Goal: Task Accomplishment & Management: Use online tool/utility

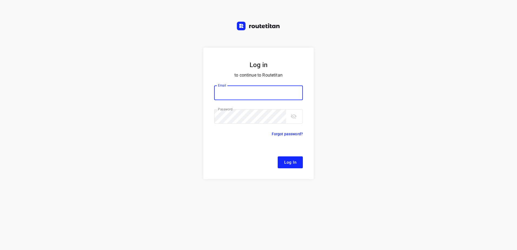
type input "[EMAIL_ADDRESS][DOMAIN_NAME]"
drag, startPoint x: 294, startPoint y: 161, endPoint x: 291, endPoint y: 143, distance: 19.0
click at [294, 160] on span "Log In" at bounding box center [290, 162] width 12 height 7
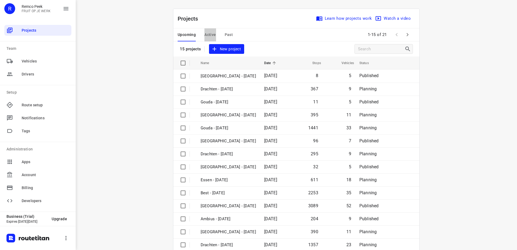
click at [206, 35] on span "Active" at bounding box center [210, 34] width 11 height 7
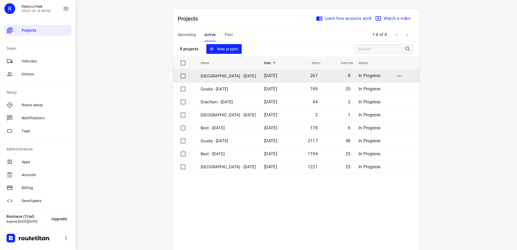
click at [228, 72] on td "[GEOGRAPHIC_DATA] - [DATE]" at bounding box center [227, 76] width 65 height 13
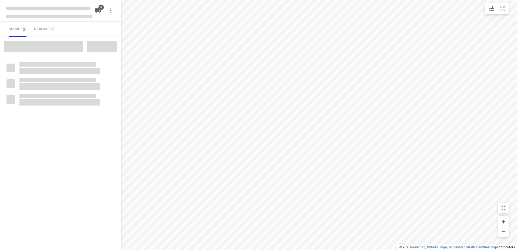
checkbox input "true"
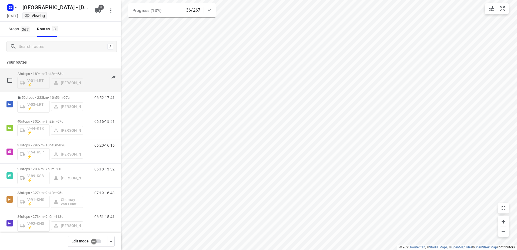
click at [52, 72] on p "23 stops • 189km • 7h43m • 63u" at bounding box center [50, 74] width 66 height 4
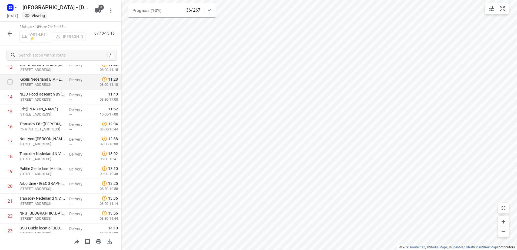
scroll to position [217, 0]
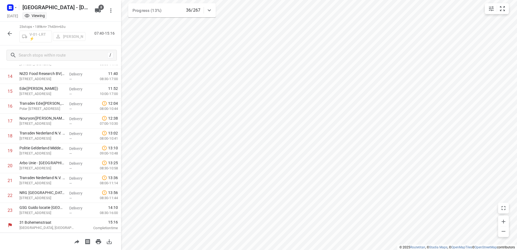
click at [9, 30] on icon "button" at bounding box center [9, 33] width 6 height 6
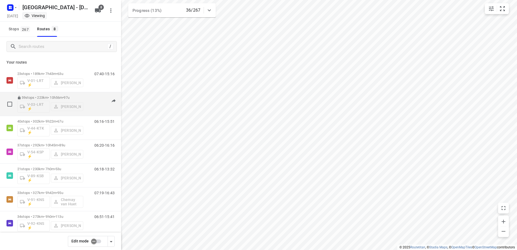
click at [48, 95] on div "59 stops • 223km • 10h56m • 97u V-03-LRT ⚡ [PERSON_NAME]" at bounding box center [50, 104] width 66 height 22
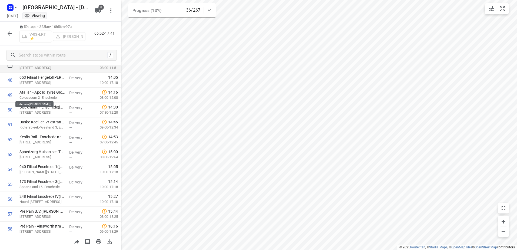
scroll to position [752, 0]
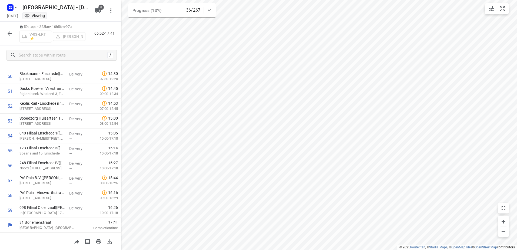
click at [10, 34] on icon "button" at bounding box center [10, 33] width 4 height 4
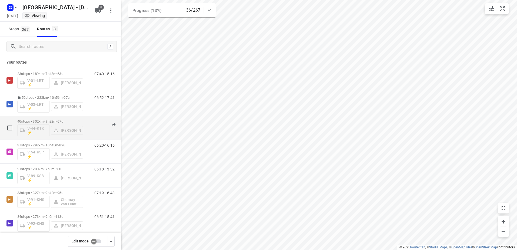
click at [51, 120] on p "40 stops • 302km • 9h22m • 67u" at bounding box center [50, 121] width 66 height 4
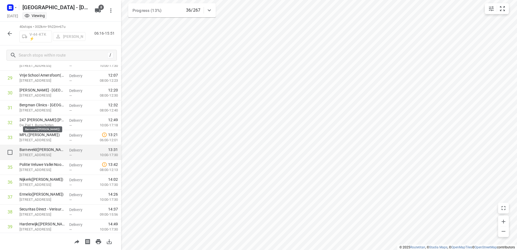
scroll to position [470, 0]
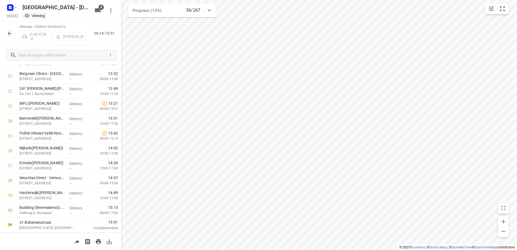
click at [209, 10] on icon at bounding box center [209, 10] width 6 height 6
click at [209, 10] on icon at bounding box center [209, 12] width 6 height 6
click at [8, 32] on icon "button" at bounding box center [9, 33] width 6 height 6
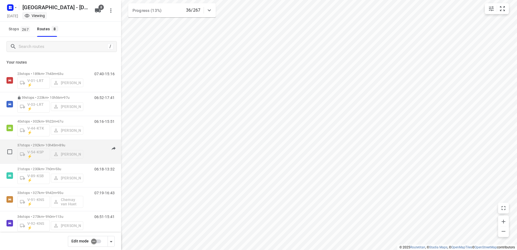
click at [48, 145] on p "37 stops • 292km • 10h45m • 89u" at bounding box center [50, 145] width 66 height 4
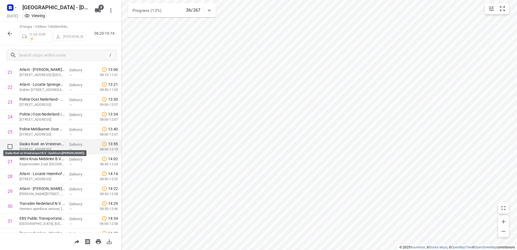
scroll to position [425, 0]
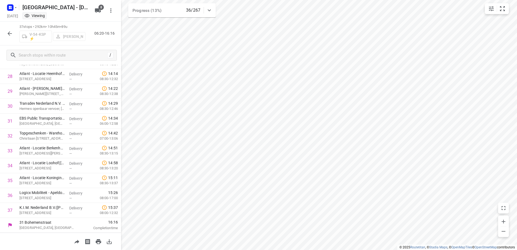
click at [9, 31] on icon "button" at bounding box center [9, 33] width 6 height 6
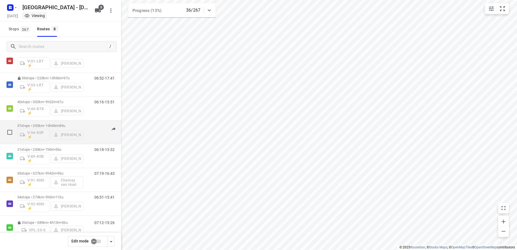
scroll to position [32, 0]
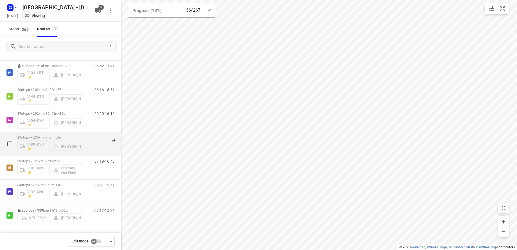
click at [48, 136] on p "21 stops • 230km • 7h0m • 53u" at bounding box center [50, 137] width 66 height 4
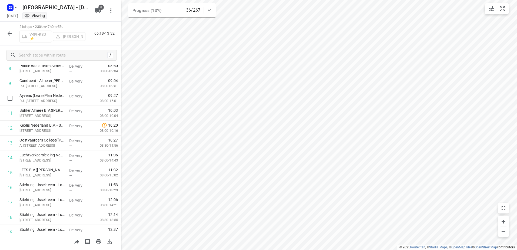
scroll to position [187, 0]
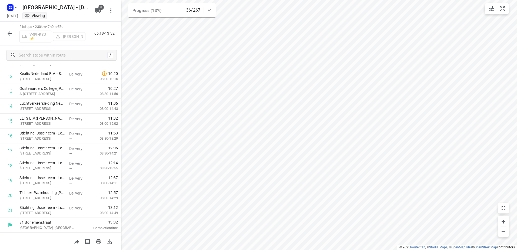
click at [10, 32] on icon "button" at bounding box center [9, 33] width 6 height 6
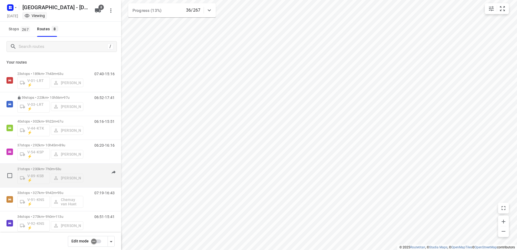
click at [49, 169] on p "21 stops • 230km • 7h0m • 53u" at bounding box center [50, 169] width 66 height 4
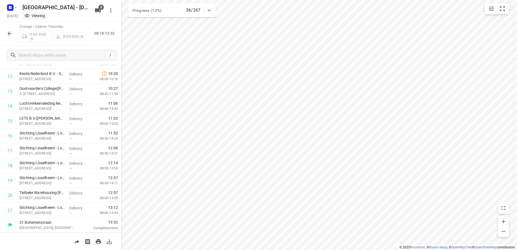
click at [11, 28] on div "21 stops • 230km • 7h0m • 53u V-89-KSB ⚡ [PERSON_NAME] 06:18-13:32" at bounding box center [60, 34] width 121 height 24
click at [11, 31] on icon "button" at bounding box center [9, 33] width 6 height 6
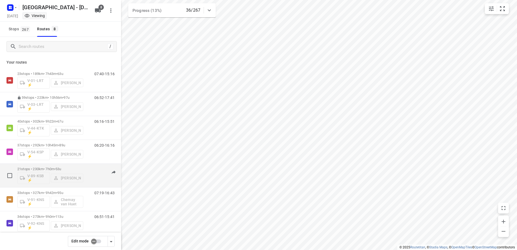
scroll to position [32, 0]
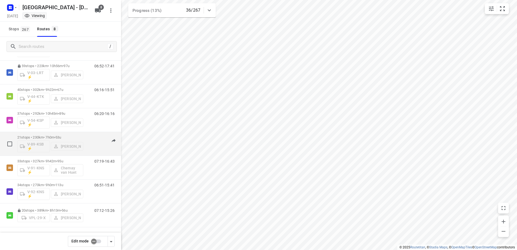
click at [47, 136] on p "21 stops • 230km • 7h0m • 53u" at bounding box center [50, 137] width 66 height 4
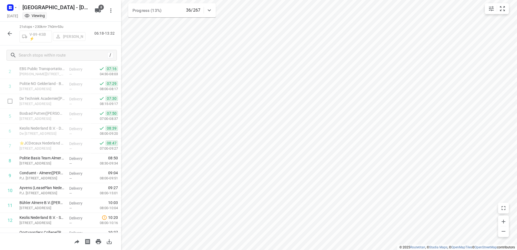
scroll to position [187, 0]
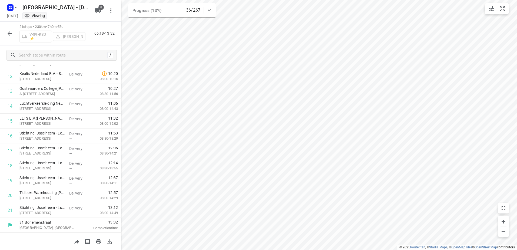
click at [9, 32] on icon "button" at bounding box center [9, 33] width 6 height 6
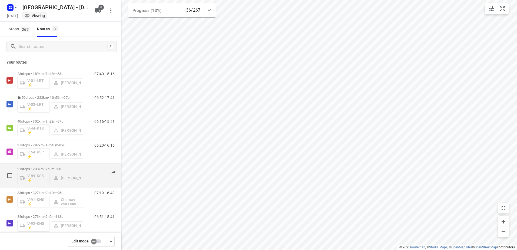
click at [48, 168] on p "21 stops • 230km • 7h0m • 53u" at bounding box center [50, 169] width 66 height 4
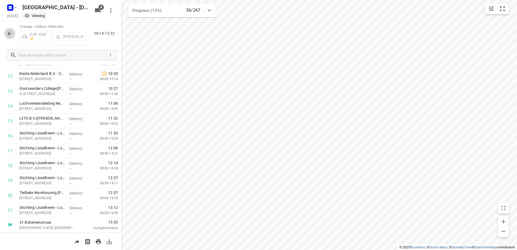
click at [8, 33] on icon "button" at bounding box center [10, 33] width 4 height 4
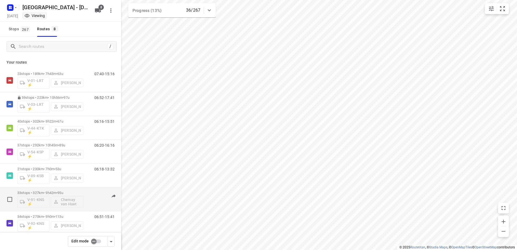
click at [48, 188] on div "33 stops • 327km • 9h42m • 95u V-91-KNS ⚡ Chemay van Huet 07:19-16:43" at bounding box center [60, 200] width 121 height 24
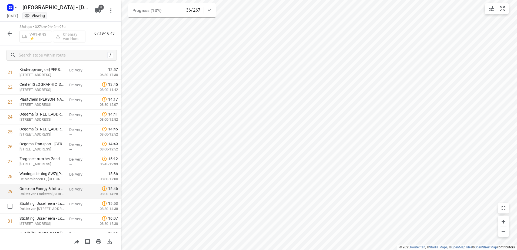
scroll to position [365, 0]
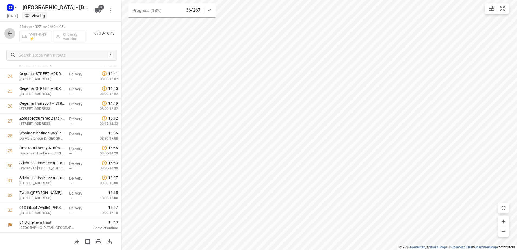
click at [8, 31] on icon "button" at bounding box center [9, 33] width 6 height 6
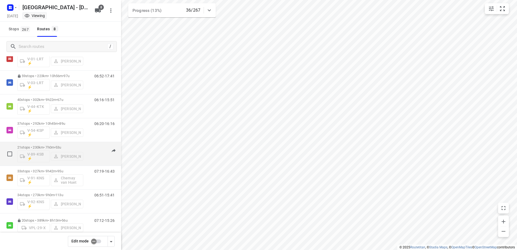
scroll to position [32, 0]
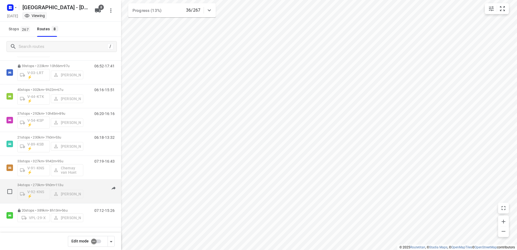
click at [50, 184] on p "34 stops • 273km • 9h0m • 113u" at bounding box center [50, 185] width 66 height 4
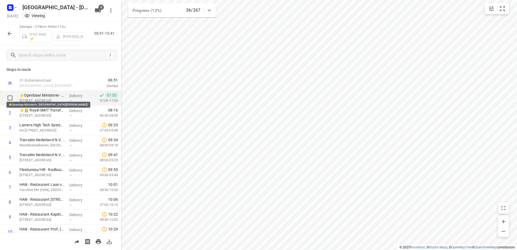
scroll to position [0, 0]
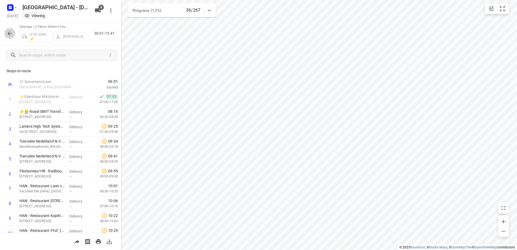
click at [11, 29] on button "button" at bounding box center [9, 33] width 11 height 11
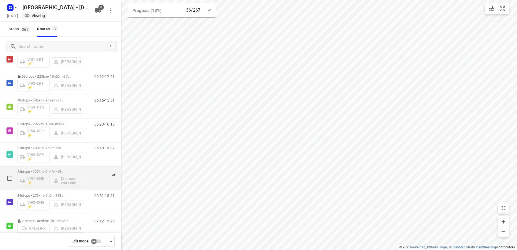
scroll to position [32, 0]
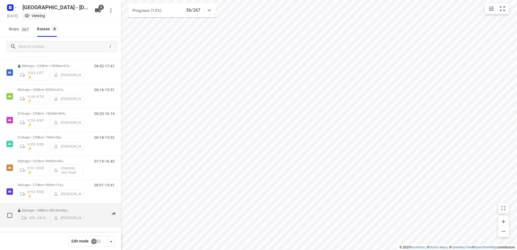
click at [51, 206] on div "20 stops • 389km • 8h13m • 56u VPL-29-X [PERSON_NAME]" at bounding box center [50, 215] width 66 height 19
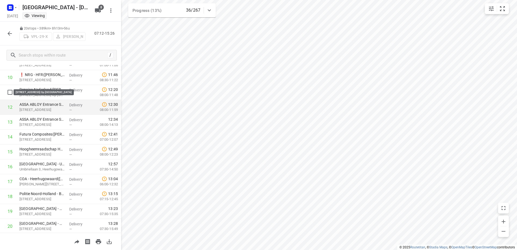
scroll to position [172, 0]
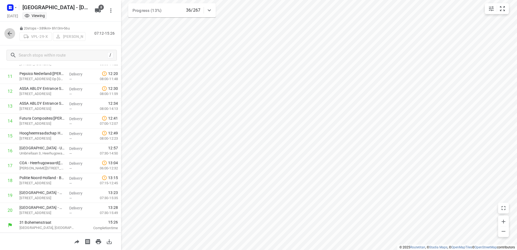
click at [14, 34] on button "button" at bounding box center [9, 33] width 11 height 11
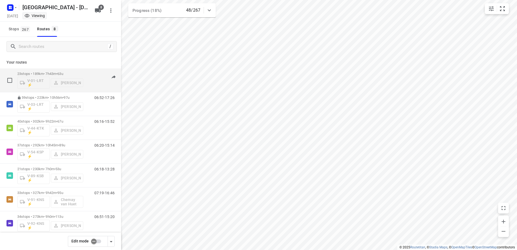
click at [55, 72] on p "23 stops • 189km • 7h43m • 63u" at bounding box center [50, 74] width 66 height 4
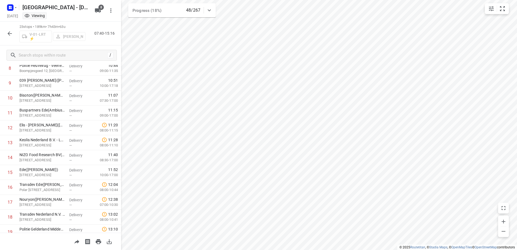
scroll to position [217, 0]
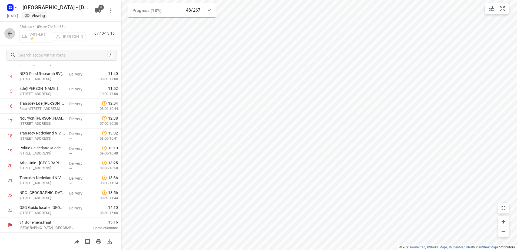
click at [6, 32] on button "button" at bounding box center [9, 33] width 11 height 11
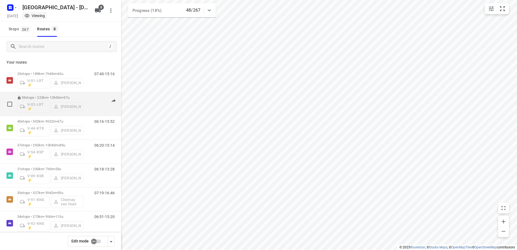
click at [48, 96] on p "59 stops • 223km • 10h56m • 97u" at bounding box center [50, 98] width 66 height 4
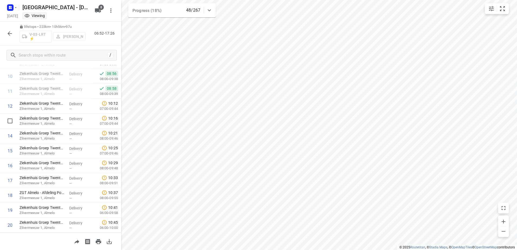
scroll to position [76, 0]
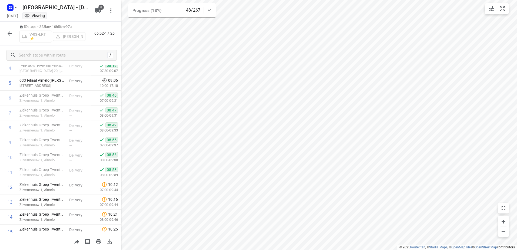
click at [12, 31] on icon "button" at bounding box center [9, 33] width 6 height 6
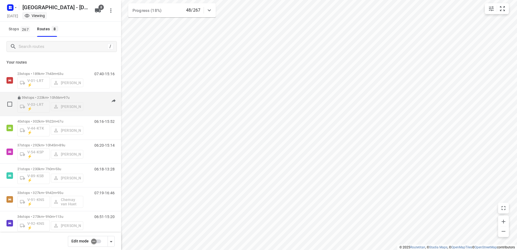
click at [50, 97] on p "59 stops • 223km • 10h56m • 97u" at bounding box center [50, 98] width 66 height 4
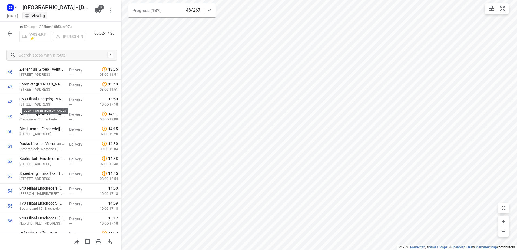
scroll to position [752, 0]
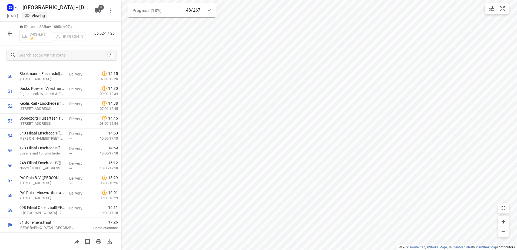
click at [12, 31] on icon "button" at bounding box center [9, 33] width 6 height 6
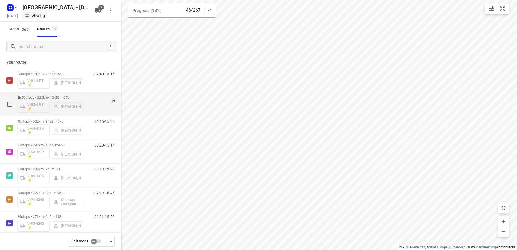
scroll to position [32, 0]
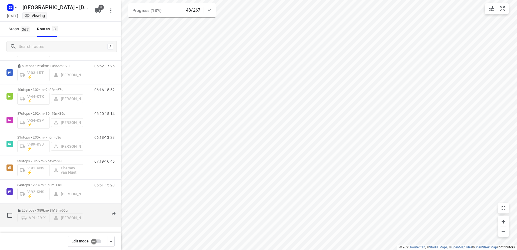
click at [51, 206] on div "20 stops • 389km • 8h13m • 56u VPL-29-X [PERSON_NAME]" at bounding box center [50, 215] width 66 height 19
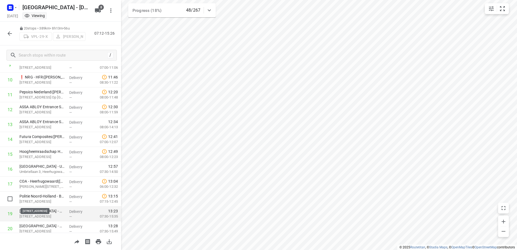
scroll to position [172, 0]
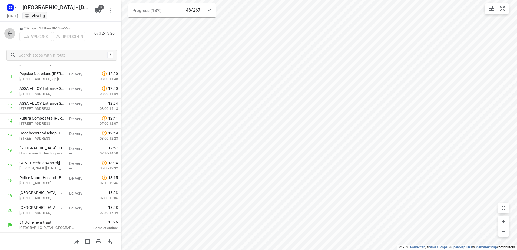
click at [12, 34] on icon "button" at bounding box center [10, 33] width 4 height 4
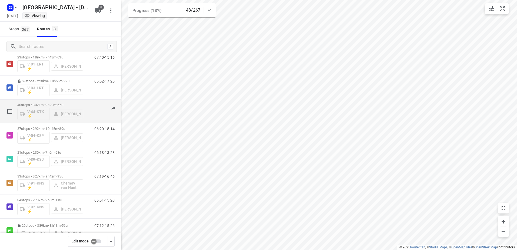
scroll to position [32, 0]
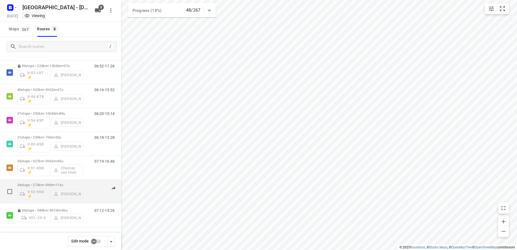
click at [51, 184] on p "34 stops • 273km • 9h0m • 113u" at bounding box center [50, 185] width 66 height 4
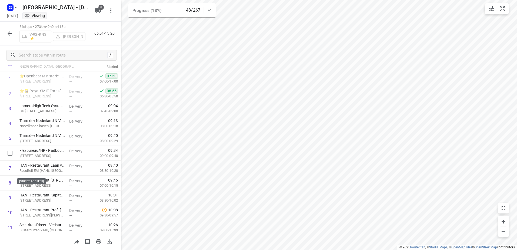
scroll to position [0, 0]
